Goal: Task Accomplishment & Management: Manage account settings

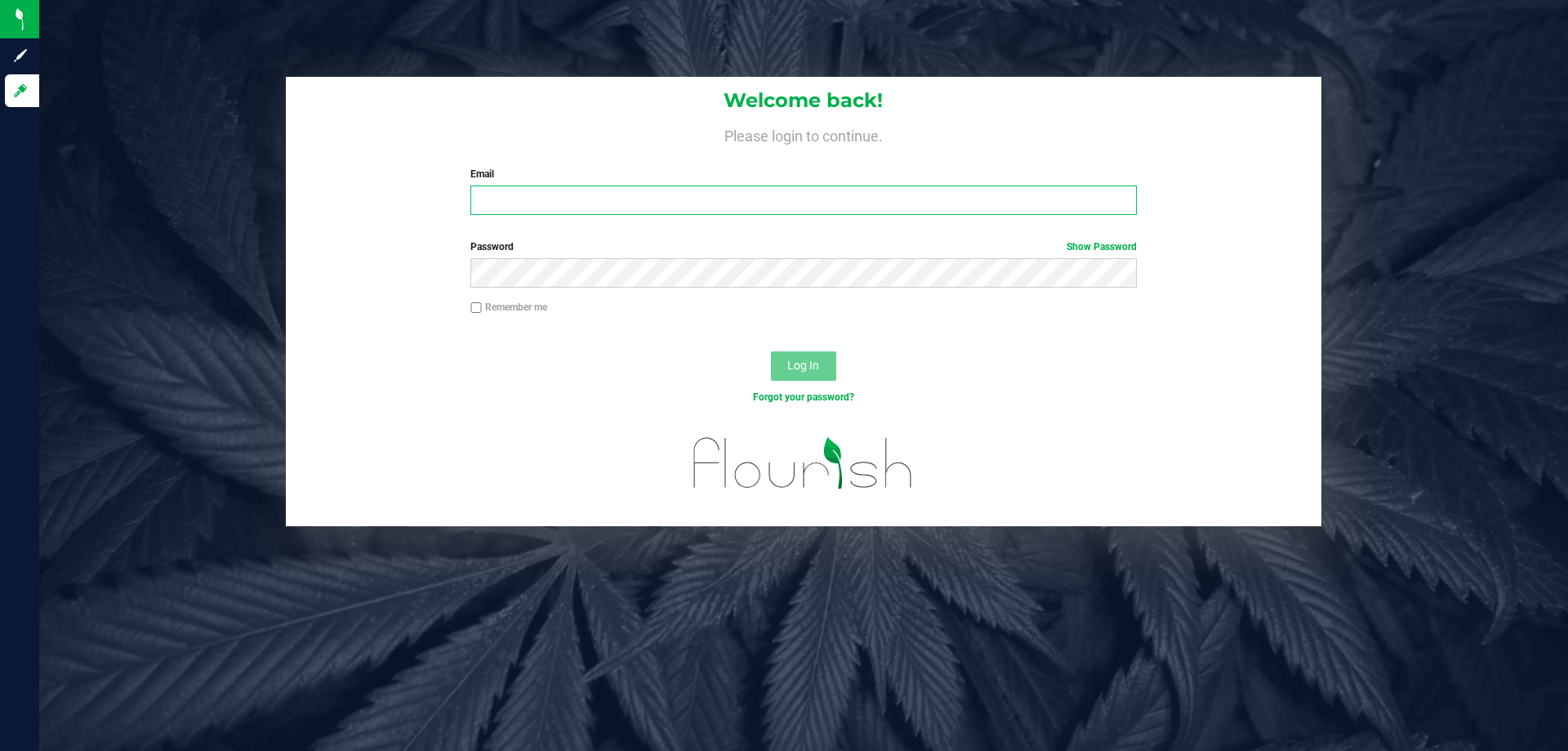
click at [521, 198] on input "Email" at bounding box center [803, 200] width 665 height 29
type input "a"
type input "[EMAIL_ADDRESS][DOMAIN_NAME]"
click at [667, 257] on div "Password Show Password" at bounding box center [803, 263] width 690 height 49
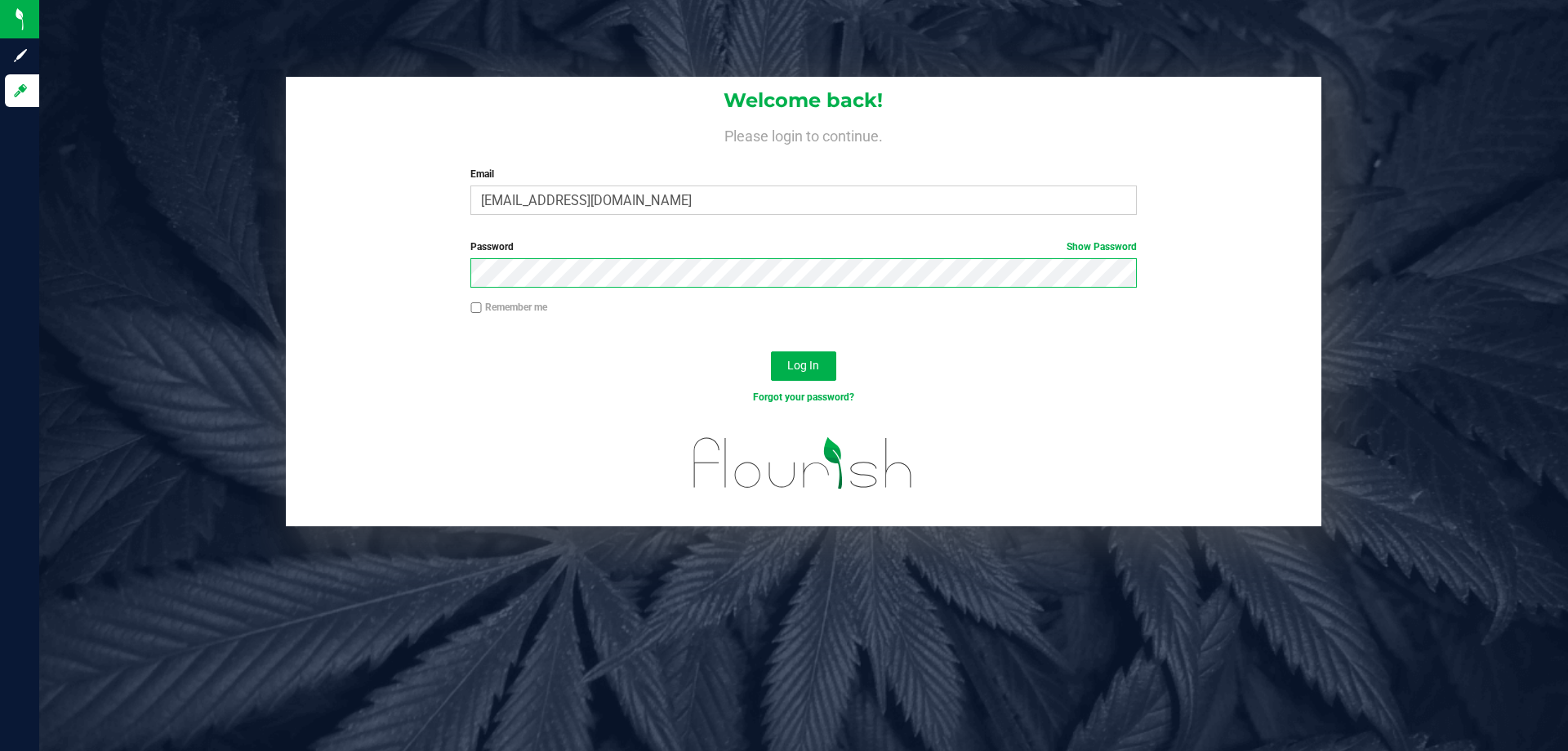
click at [771, 351] on button "Log In" at bounding box center [803, 366] width 65 height 29
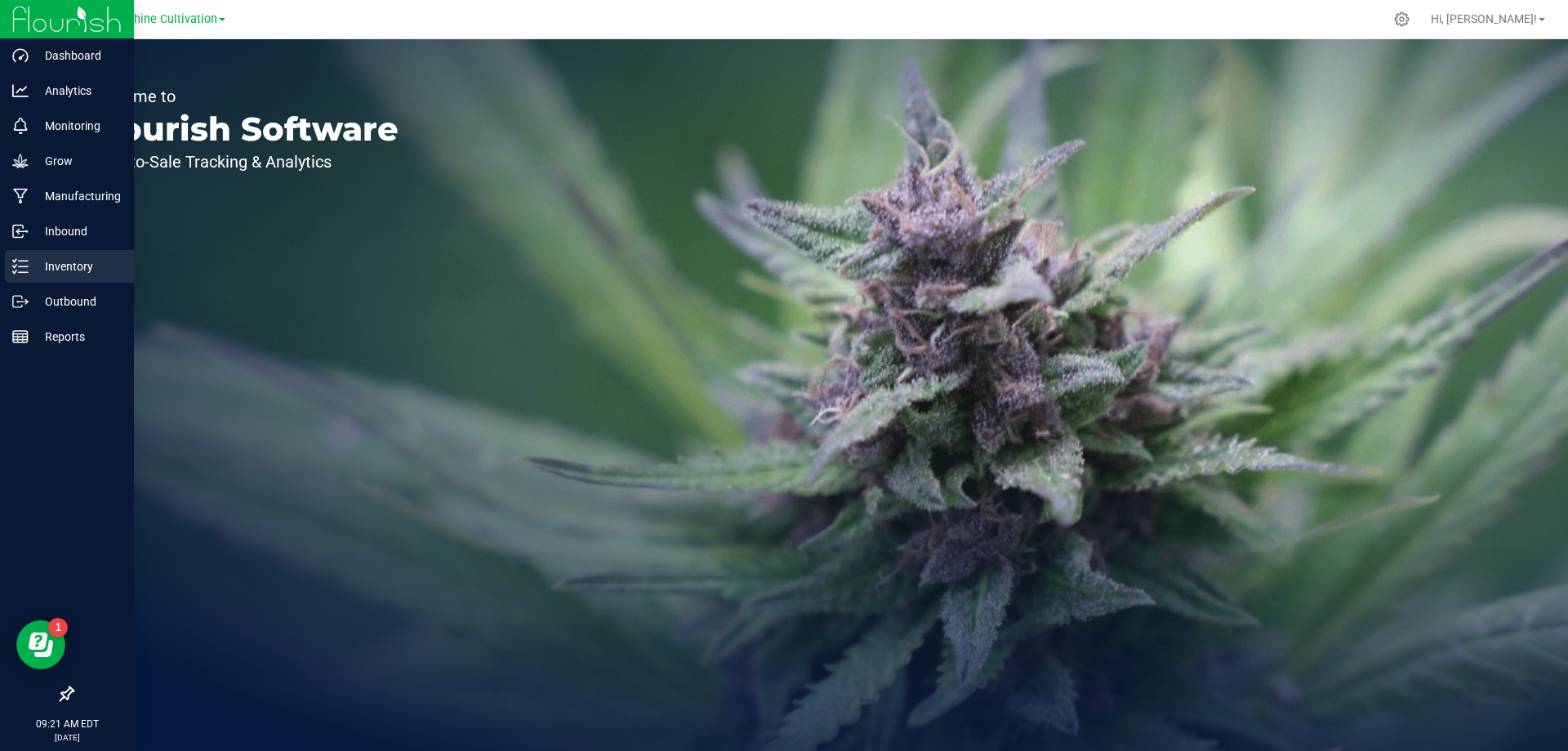
click at [34, 273] on p "Inventory" at bounding box center [77, 266] width 98 height 20
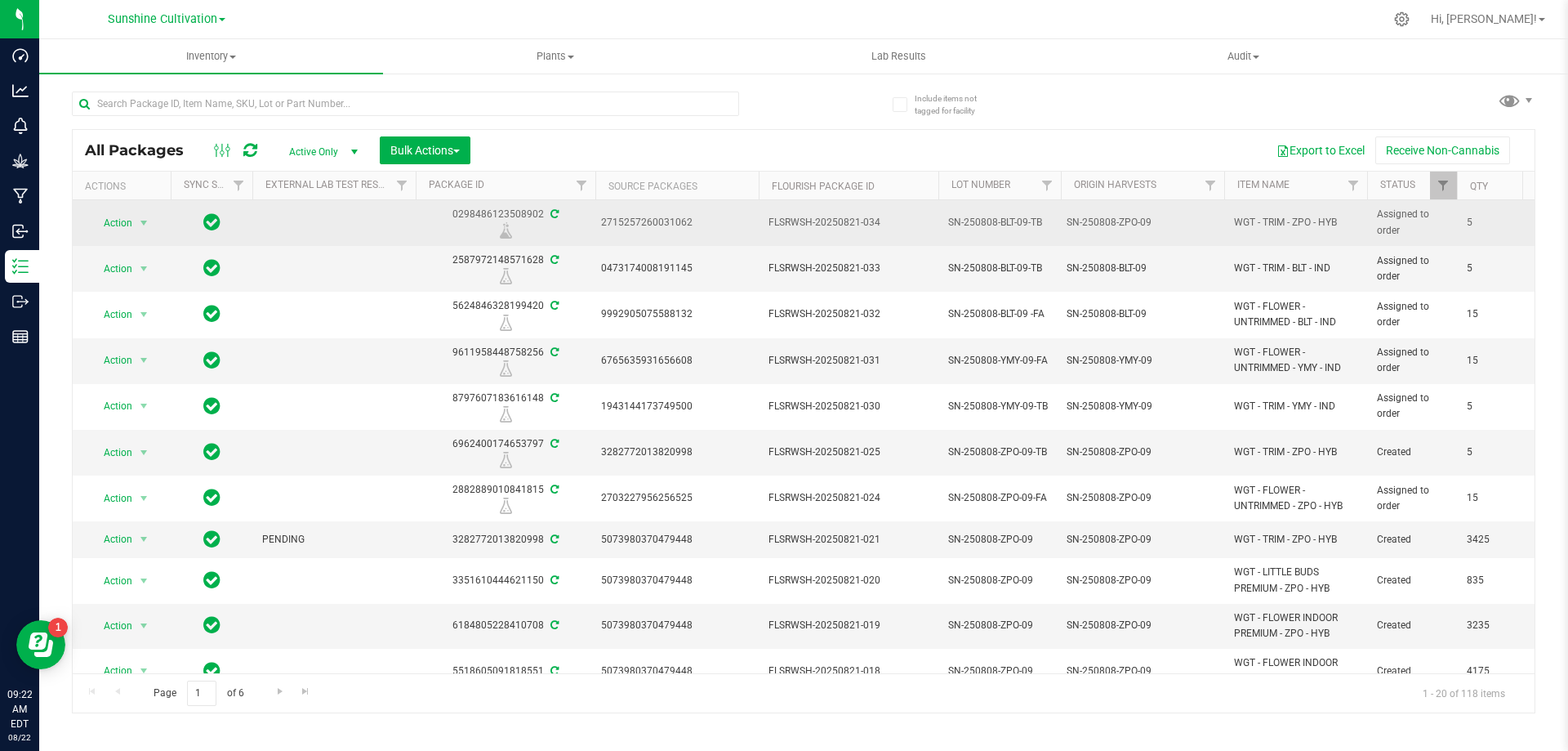
click at [1007, 215] on span "SN-250808-BLT-09-TB" at bounding box center [1000, 223] width 103 height 16
click at [1007, 215] on input "SN-250808-BLT-09-TB" at bounding box center [995, 222] width 117 height 25
click at [1068, 226] on div "SN-250808-ZPO-09" at bounding box center [1143, 223] width 152 height 16
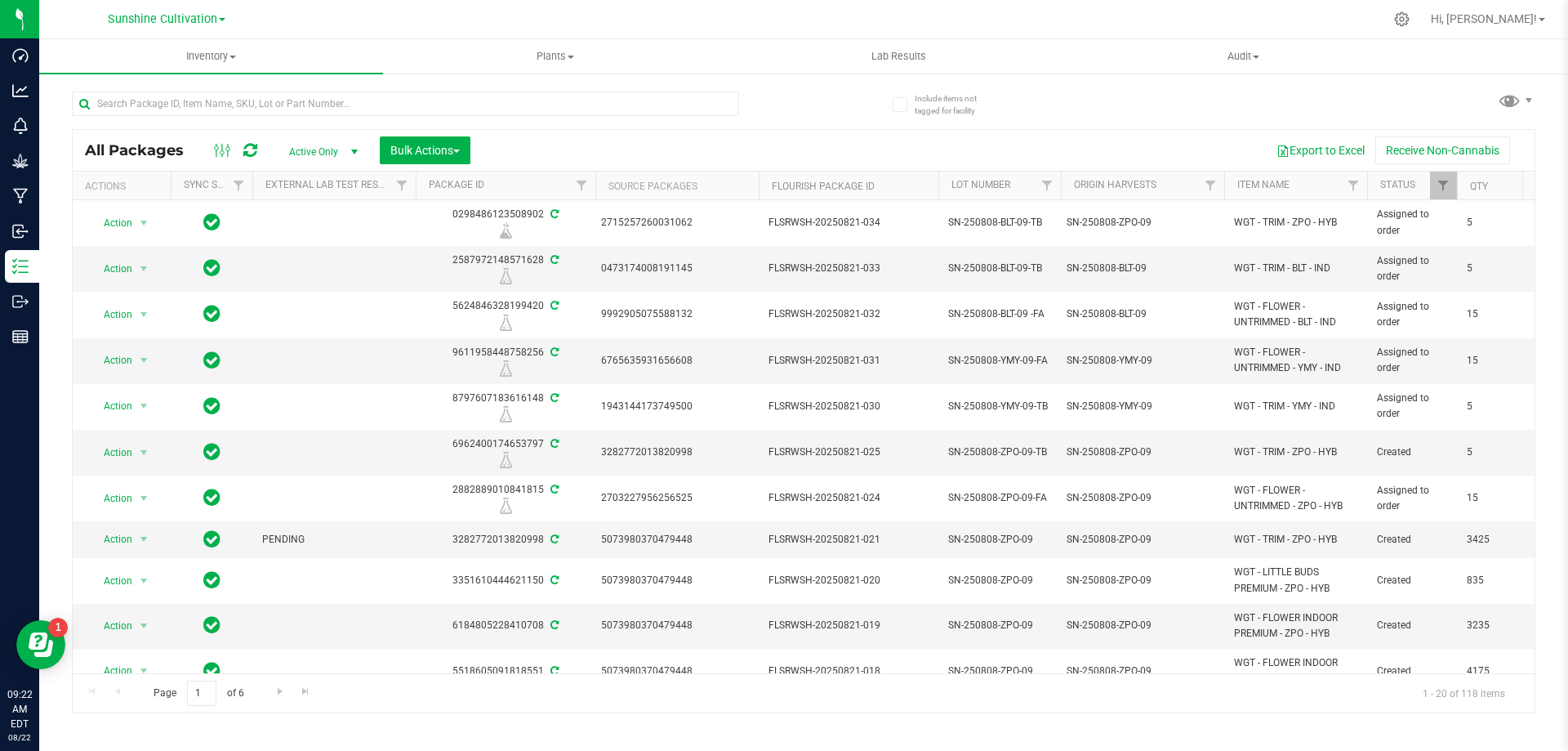
click at [1046, 221] on span "SN-250808-BLT-09-TB" at bounding box center [1000, 223] width 103 height 16
click at [1052, 223] on input "SN-250808-BLT-09-TB" at bounding box center [995, 222] width 117 height 25
drag, startPoint x: 1047, startPoint y: 223, endPoint x: 988, endPoint y: 223, distance: 59.0
click at [988, 222] on input "SN-250808-BLT-09-TB" at bounding box center [995, 222] width 117 height 25
click at [1009, 223] on input "SN-250808-BLT-09-TB" at bounding box center [995, 222] width 117 height 25
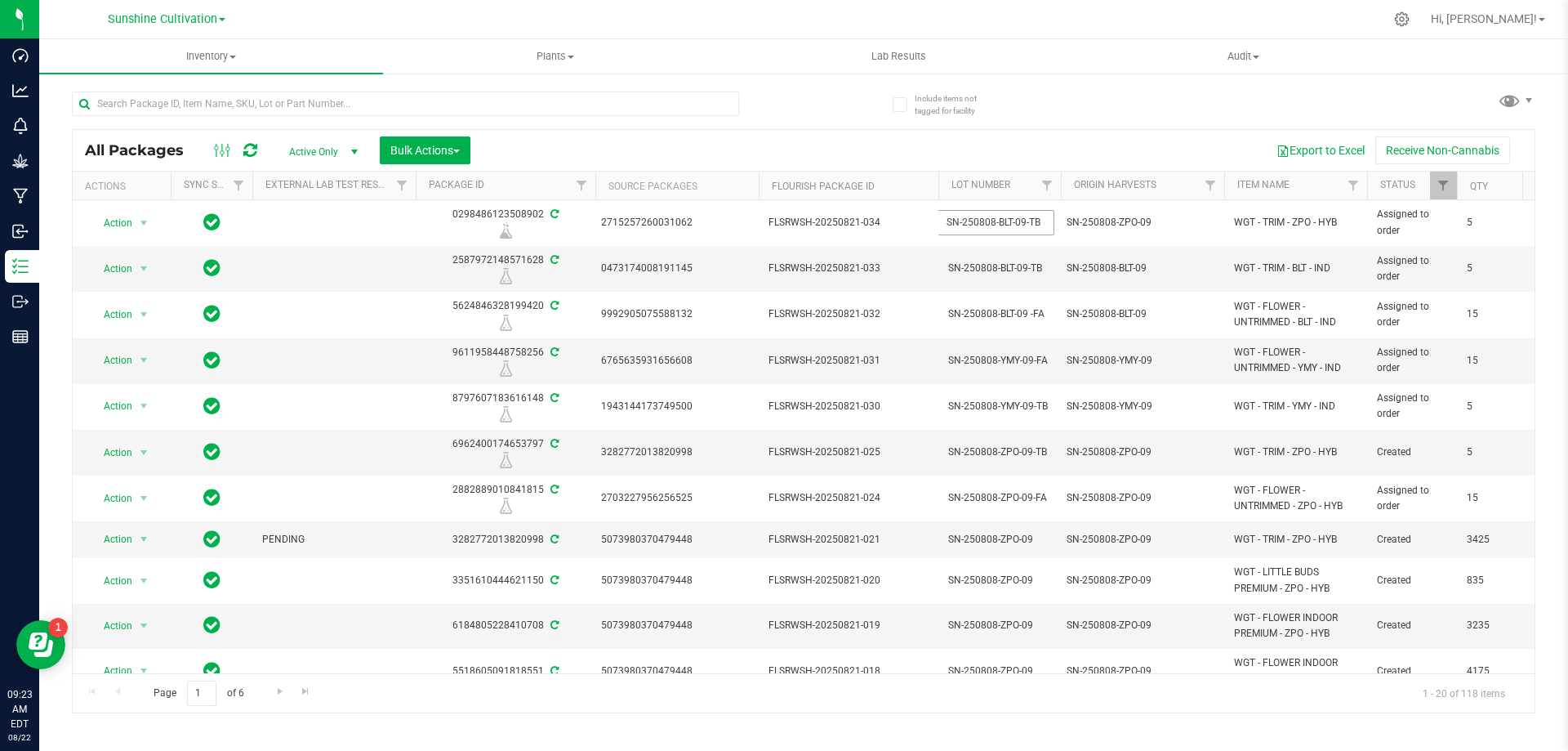
click at [1015, 226] on input "SN-250808-BLT-09-TB" at bounding box center [995, 222] width 117 height 25
click at [1013, 226] on input "SN-250808-BLT-09-TB" at bounding box center [995, 222] width 117 height 25
type input "SN-250808-ZPO-09-TB"
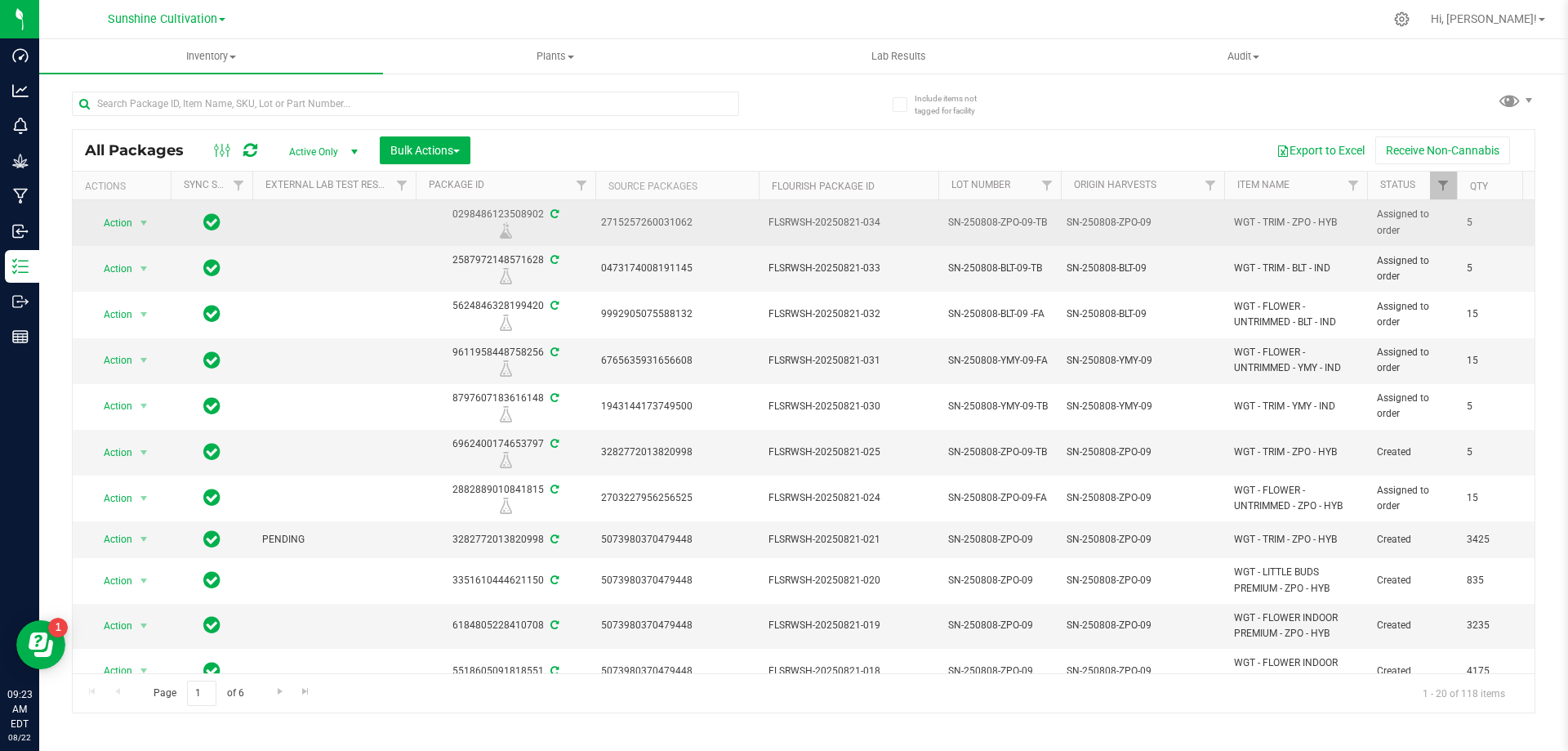
click at [1043, 219] on span "SN-250808-ZPO-09-TB" at bounding box center [1000, 223] width 103 height 16
click at [1043, 219] on input "SN-250808-ZPO-09-TB" at bounding box center [995, 222] width 117 height 25
click at [1037, 268] on span "SN-250808-BLT-09-TB" at bounding box center [1000, 269] width 103 height 16
click at [1010, 368] on td "SN-250808-YMY-09-FA" at bounding box center [999, 360] width 122 height 46
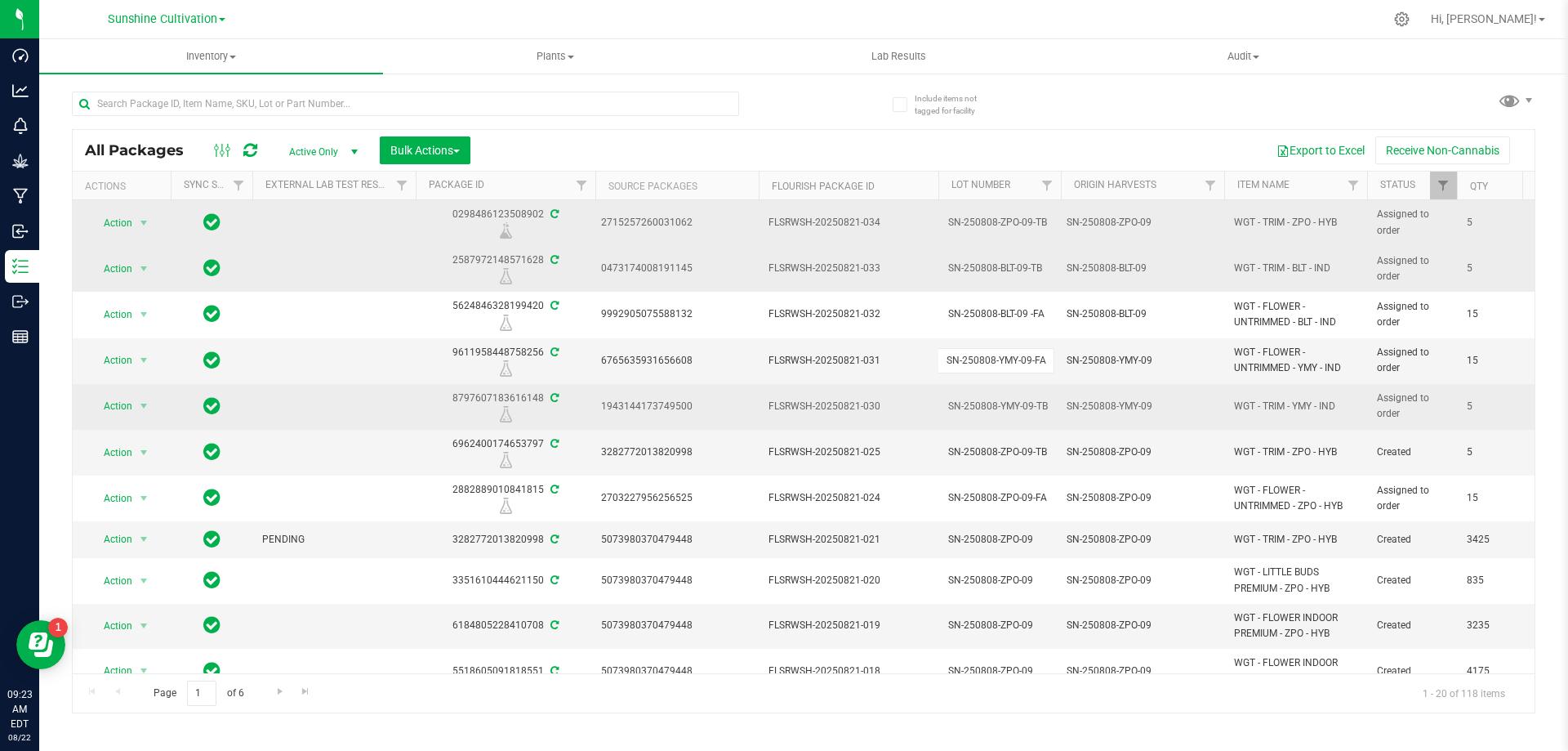
click at [1131, 385] on td "SN-250808-YMY-09" at bounding box center [1143, 406] width 164 height 46
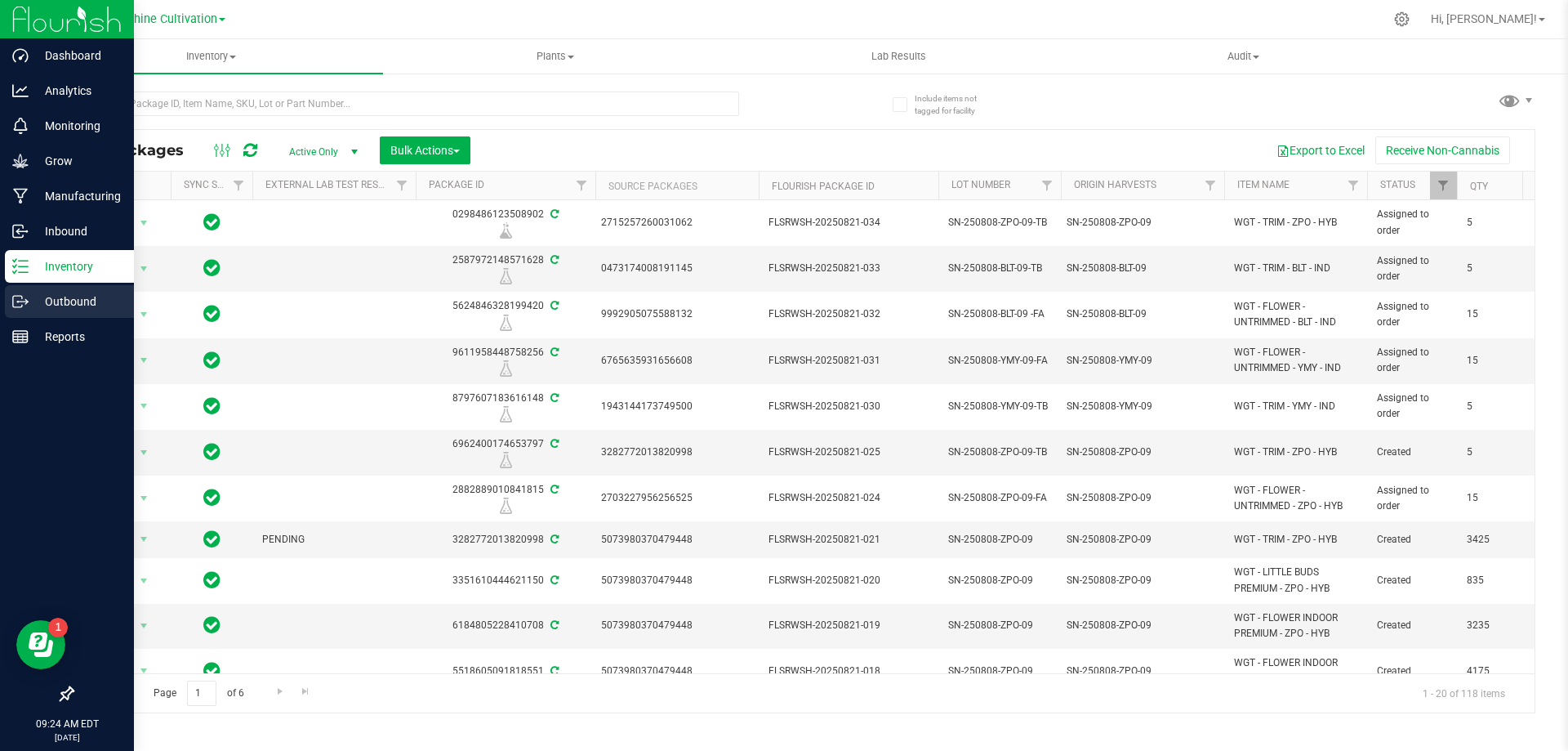
click at [32, 306] on p "Outbound" at bounding box center [77, 301] width 98 height 20
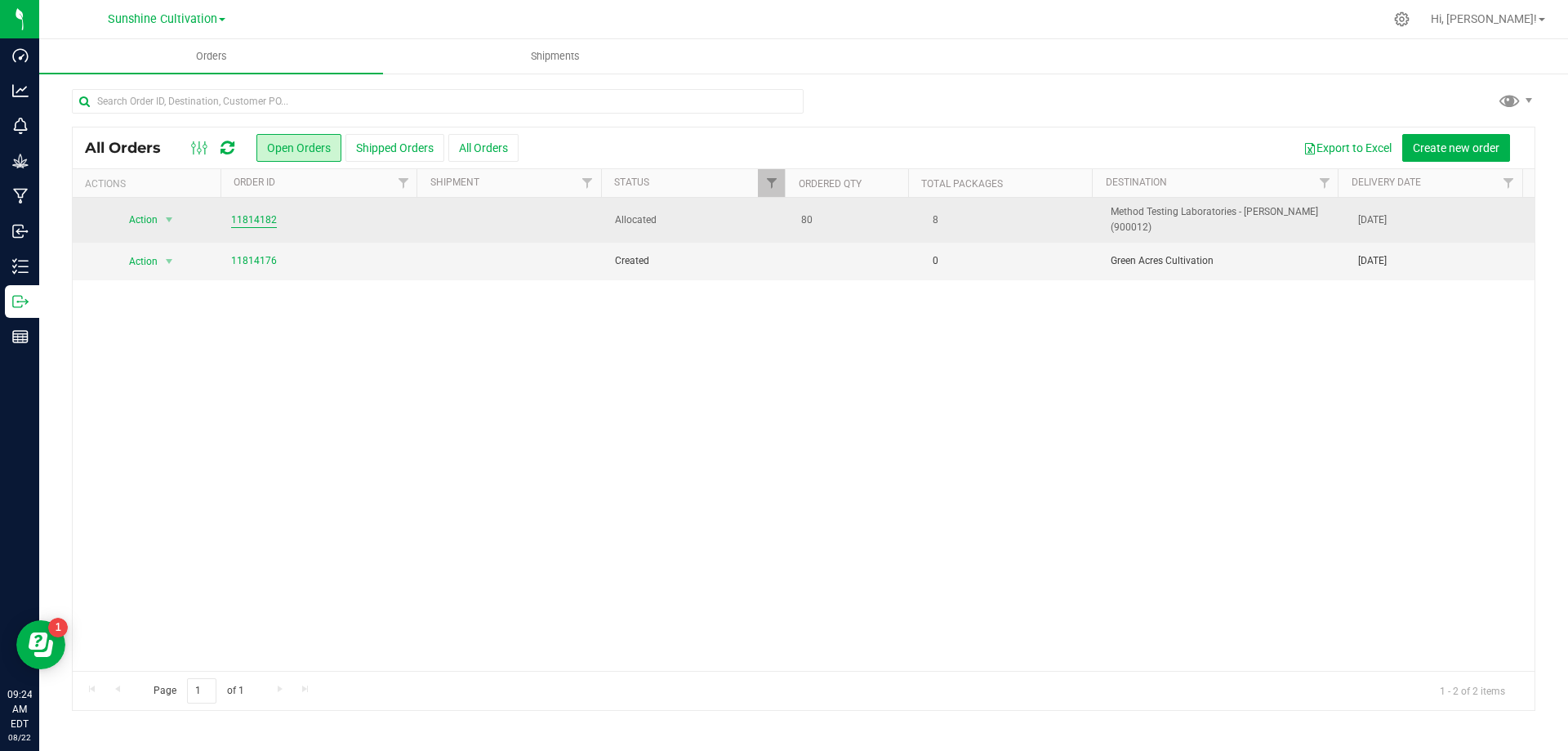
click at [247, 217] on link "11814182" at bounding box center [254, 220] width 46 height 16
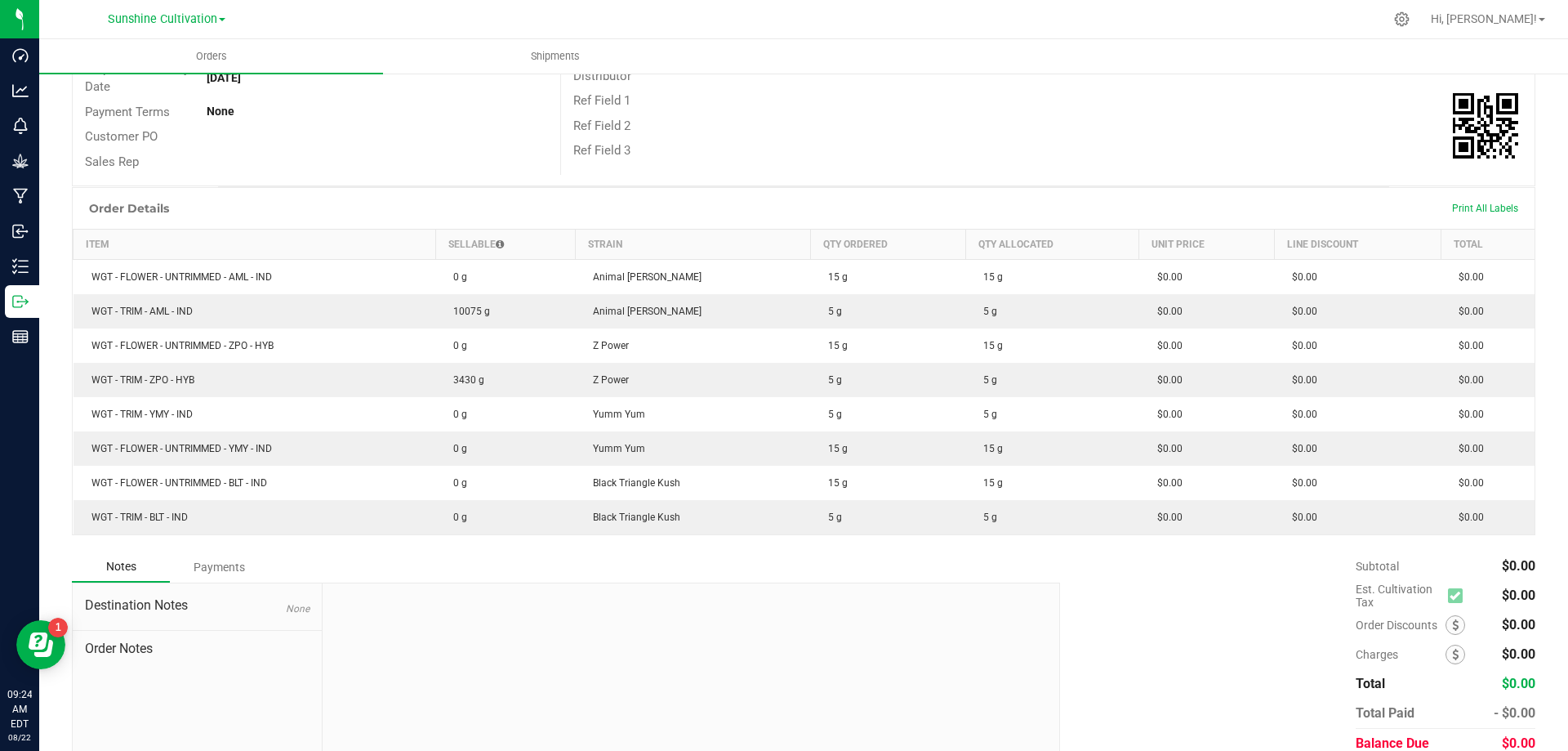
scroll to position [313, 0]
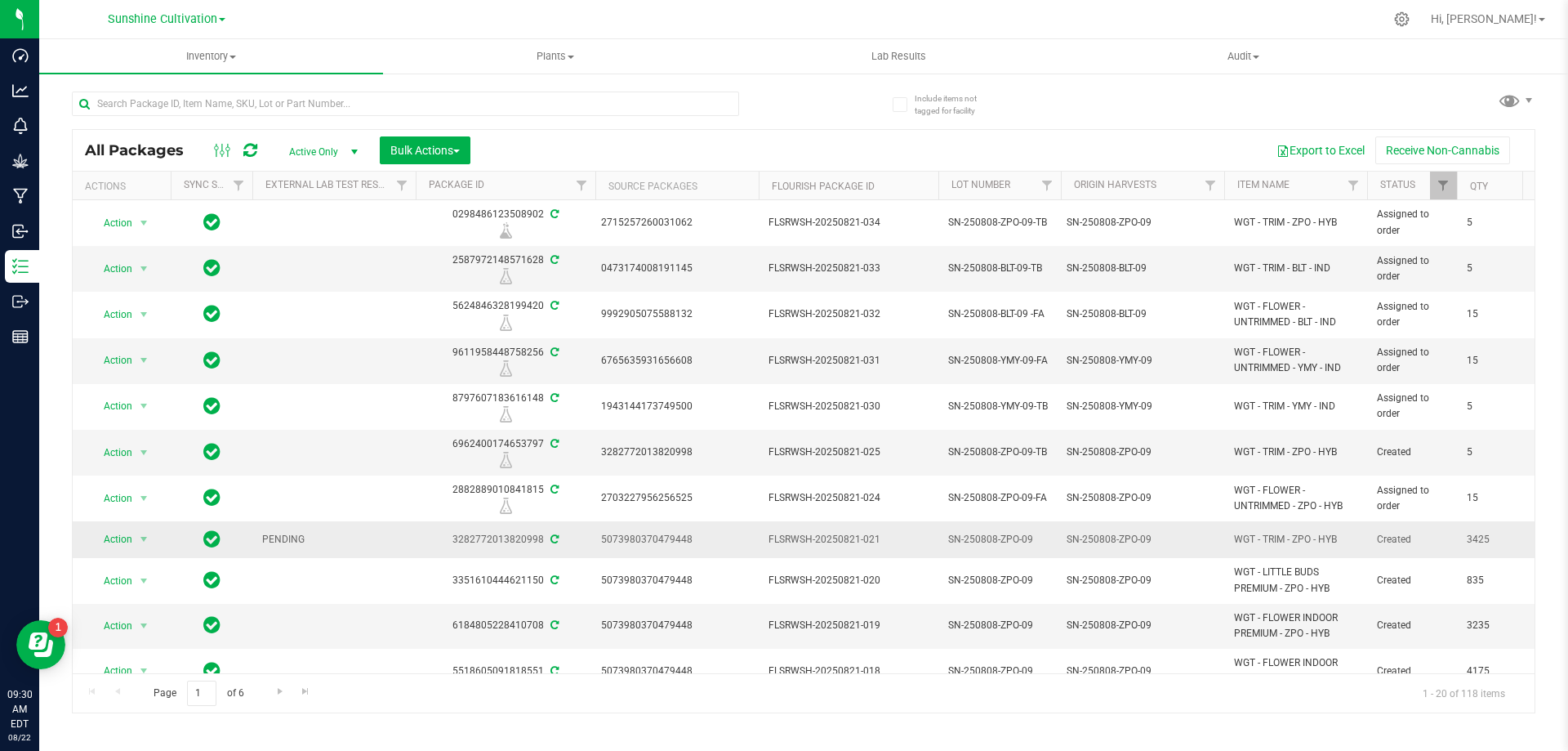
click at [1263, 548] on td "WGT - TRIM - ZPO - HYB" at bounding box center [1295, 540] width 143 height 36
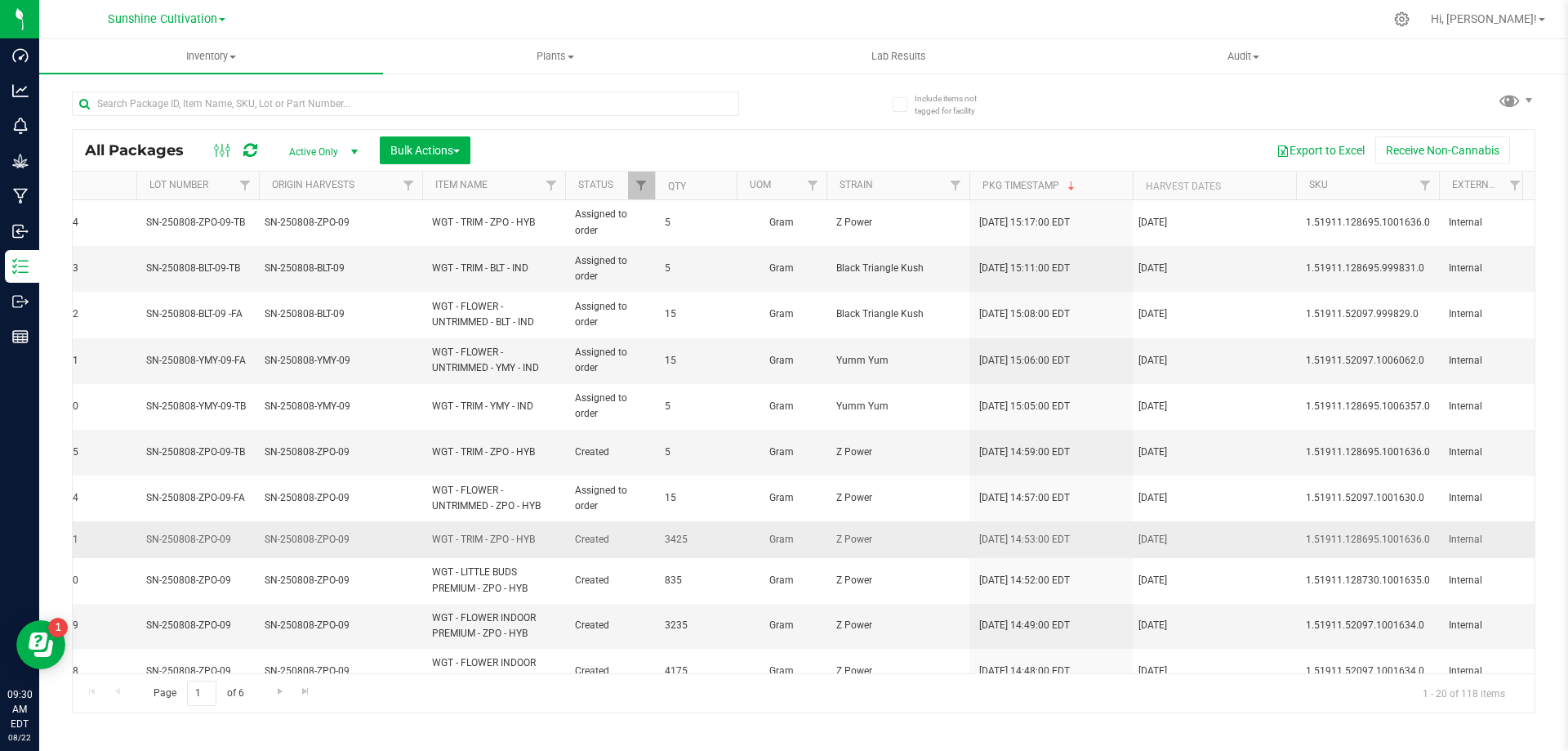
scroll to position [0, 817]
